Goal: Transaction & Acquisition: Purchase product/service

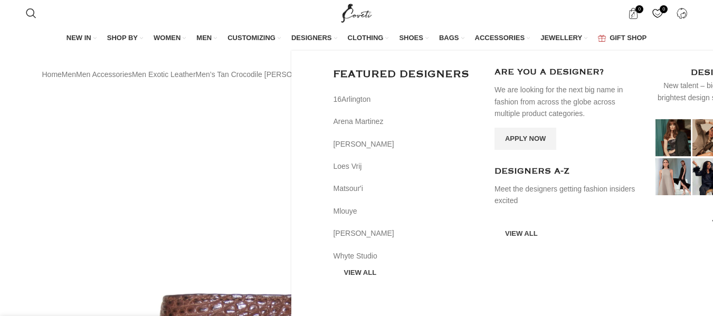
drag, startPoint x: 0, startPoint y: 0, endPoint x: 306, endPoint y: 38, distance: 307.9
click at [306, 38] on span "DESIGNERS" at bounding box center [311, 37] width 41 height 9
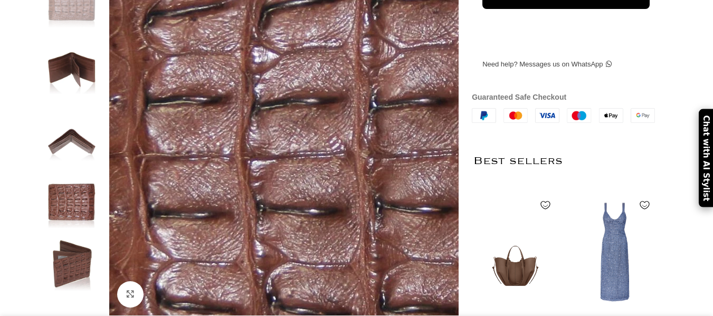
scroll to position [229, 0]
